Goal: Information Seeking & Learning: Learn about a topic

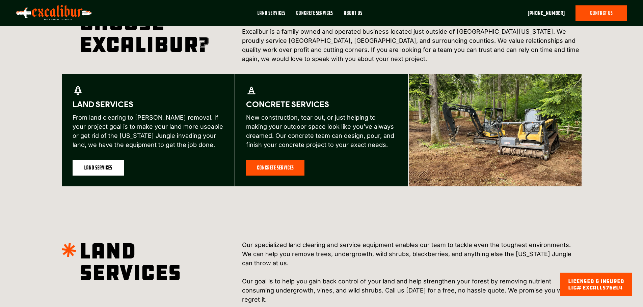
scroll to position [371, 0]
click at [105, 165] on link "land services" at bounding box center [98, 168] width 51 height 16
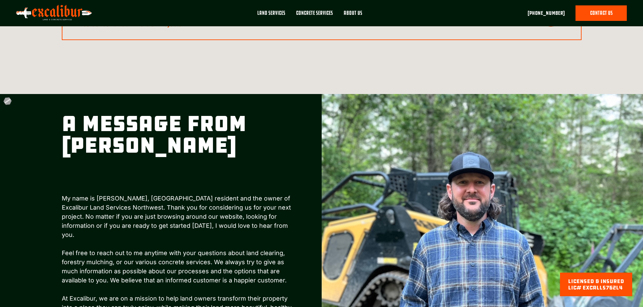
scroll to position [978, 0]
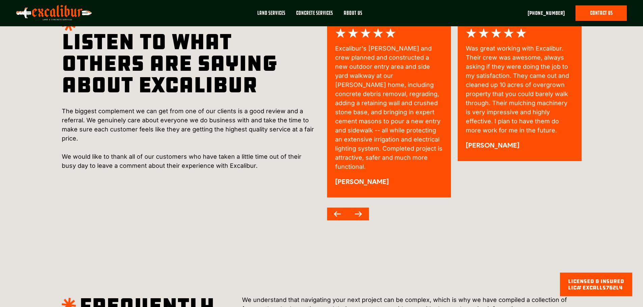
scroll to position [876, 0]
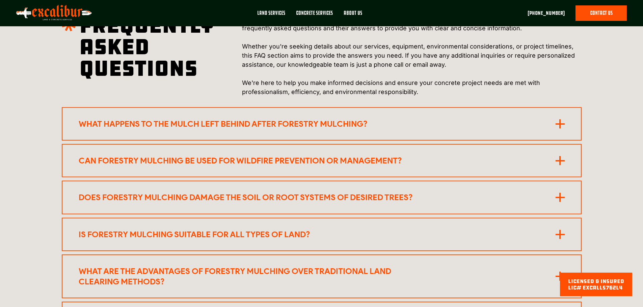
scroll to position [1450, 0]
click at [560, 119] on icon at bounding box center [559, 123] width 9 height 9
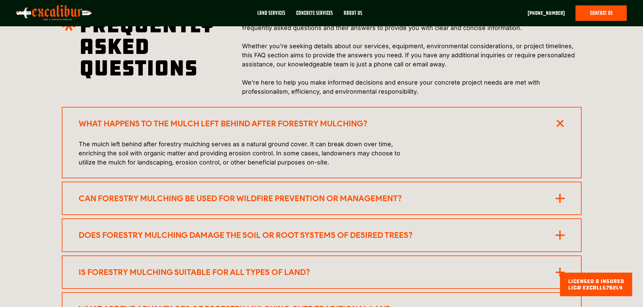
click at [561, 130] on icon at bounding box center [559, 123] width 13 height 13
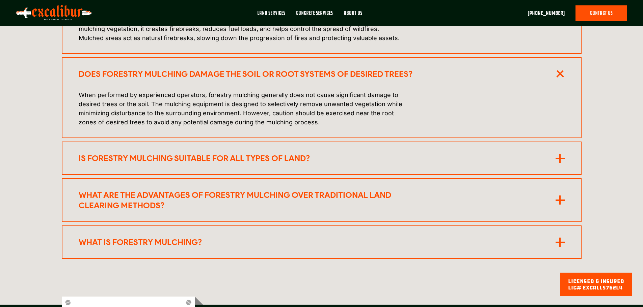
scroll to position [1651, 0]
